Goal: Find specific page/section: Find specific page/section

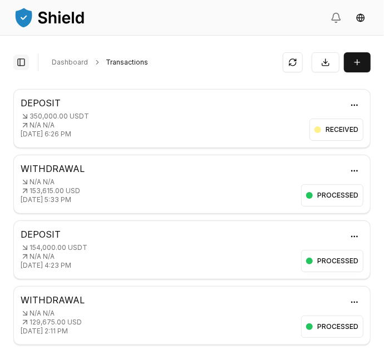
click at [27, 65] on button "Toggle Sidebar" at bounding box center [21, 63] width 16 height 16
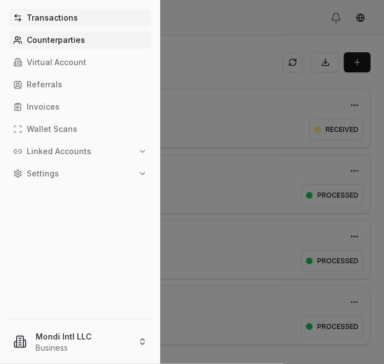
click at [51, 43] on p "Counterparties" at bounding box center [56, 40] width 58 height 8
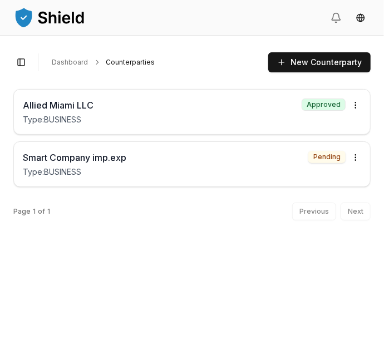
click at [34, 60] on div "Toggle Sidebar Dashboard Counterparties New Counterparty" at bounding box center [192, 62] width 358 height 27
click at [26, 62] on button "Toggle Sidebar" at bounding box center [21, 63] width 16 height 16
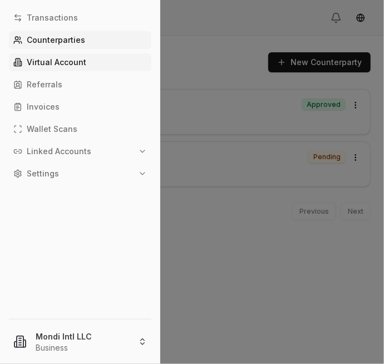
click at [50, 61] on p "Virtual Account" at bounding box center [57, 62] width 60 height 8
